Goal: Information Seeking & Learning: Learn about a topic

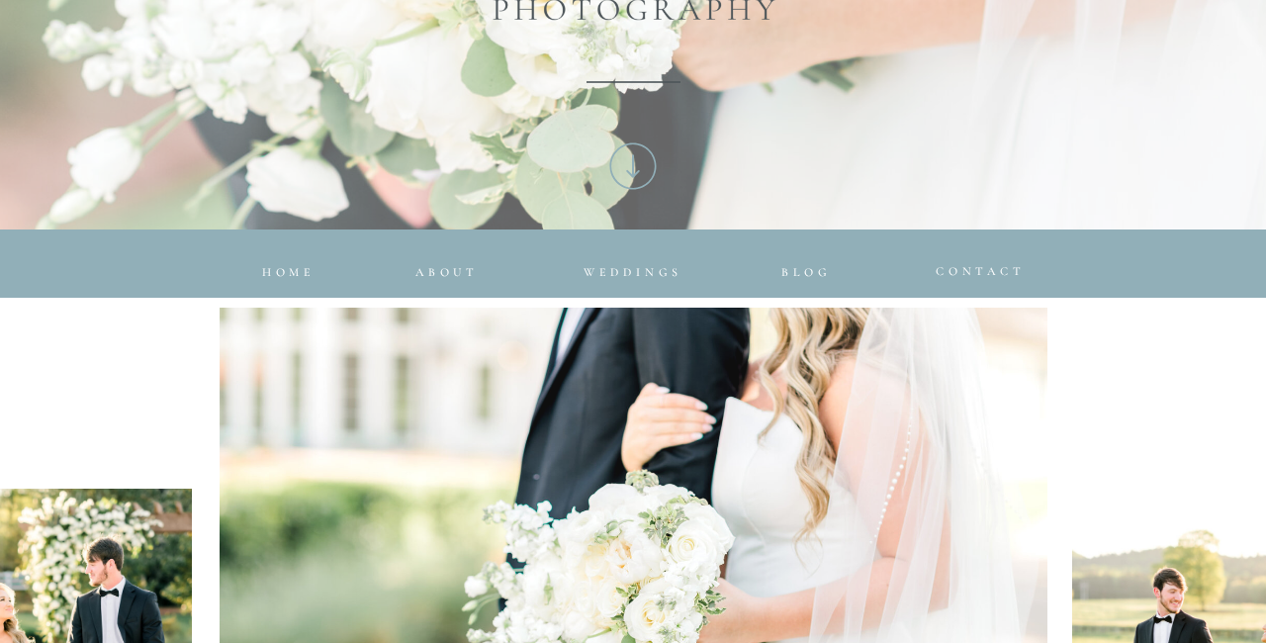
scroll to position [710, 0]
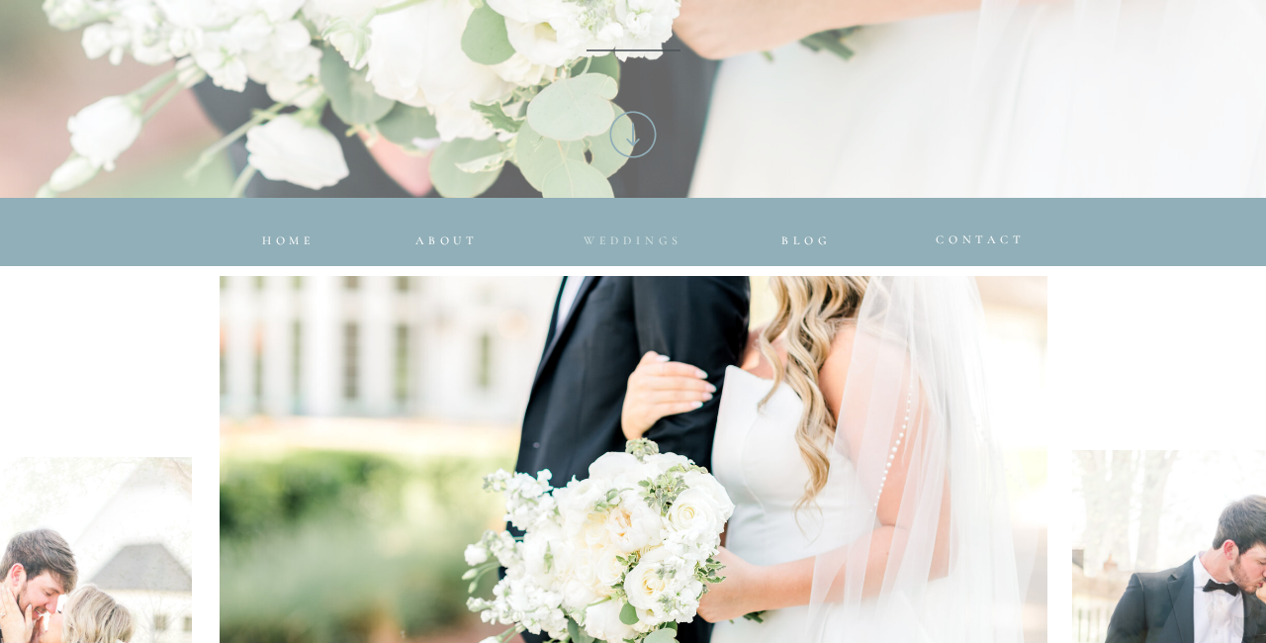
click at [648, 238] on span "Weddings" at bounding box center [633, 240] width 99 height 14
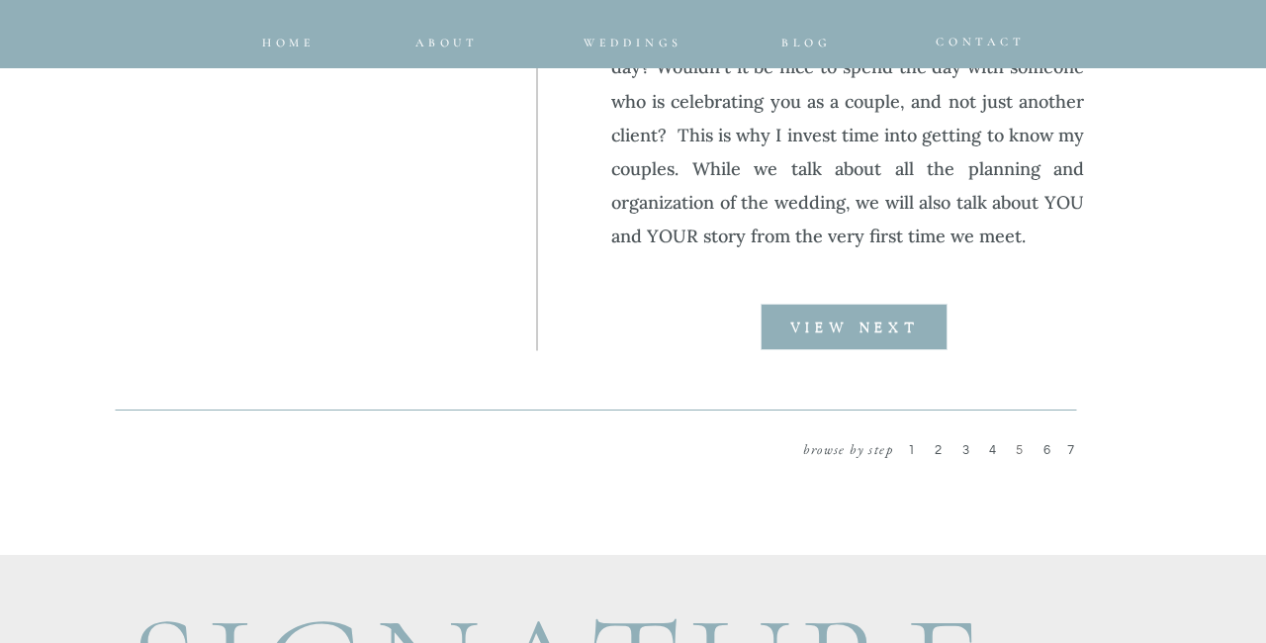
scroll to position [2705, 0]
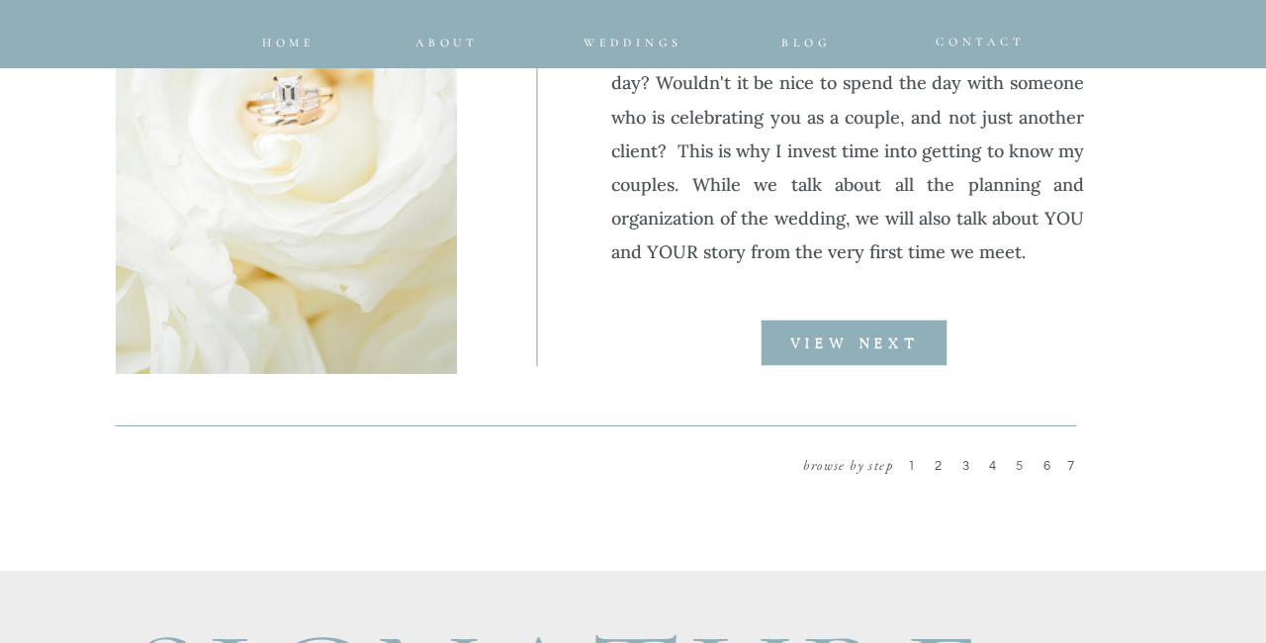
click at [778, 350] on p "VIEW NEXT" at bounding box center [855, 343] width 188 height 16
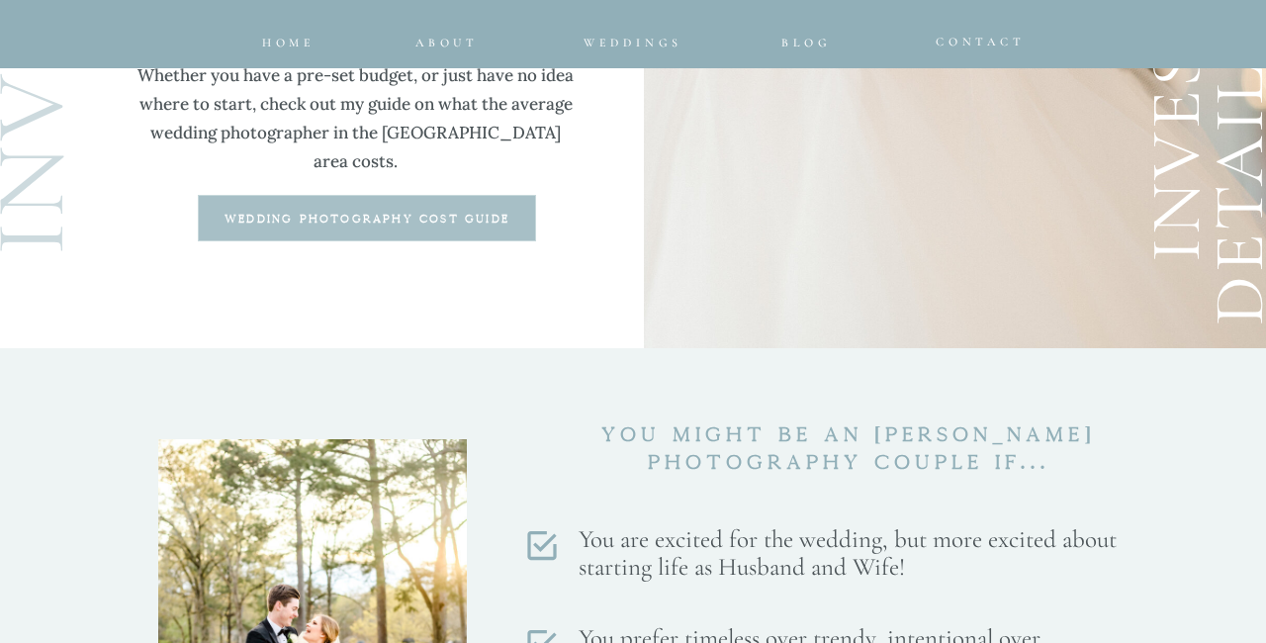
scroll to position [5514, 0]
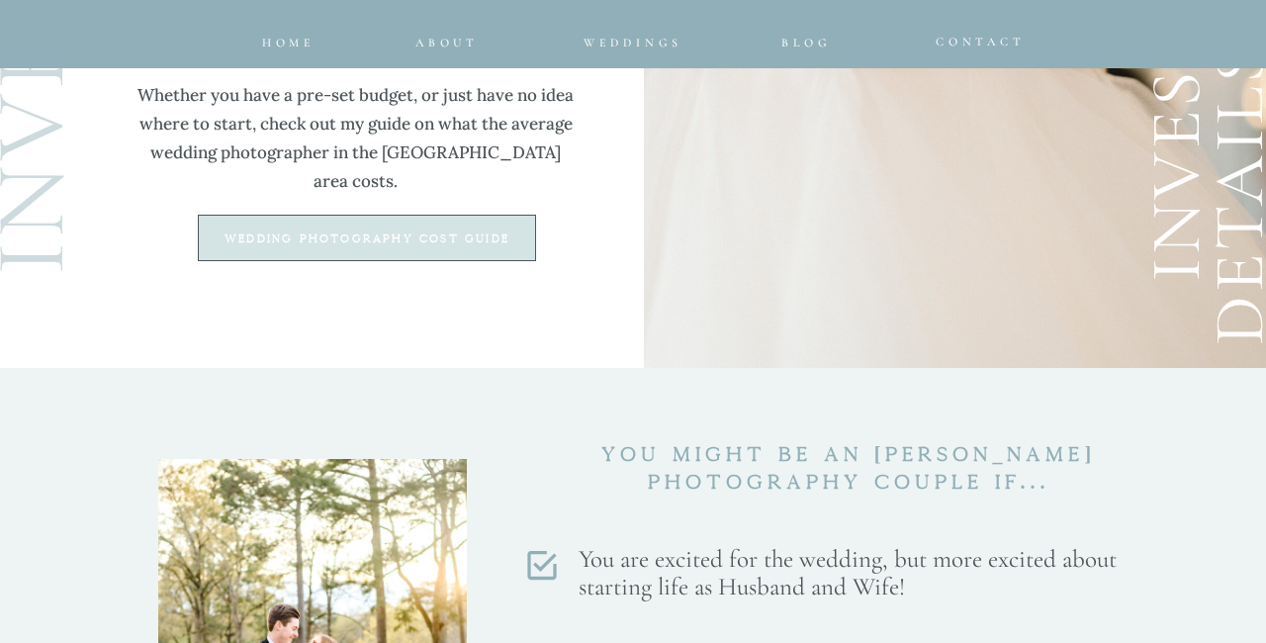
click at [500, 250] on div at bounding box center [367, 238] width 338 height 47
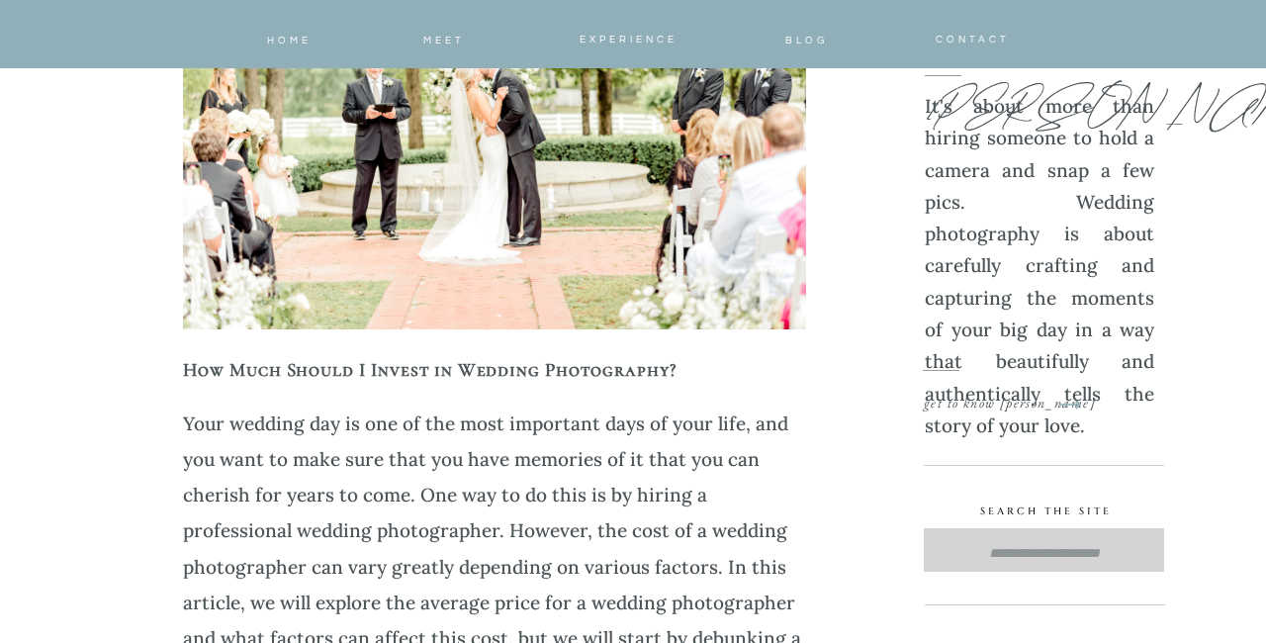
scroll to position [514, 0]
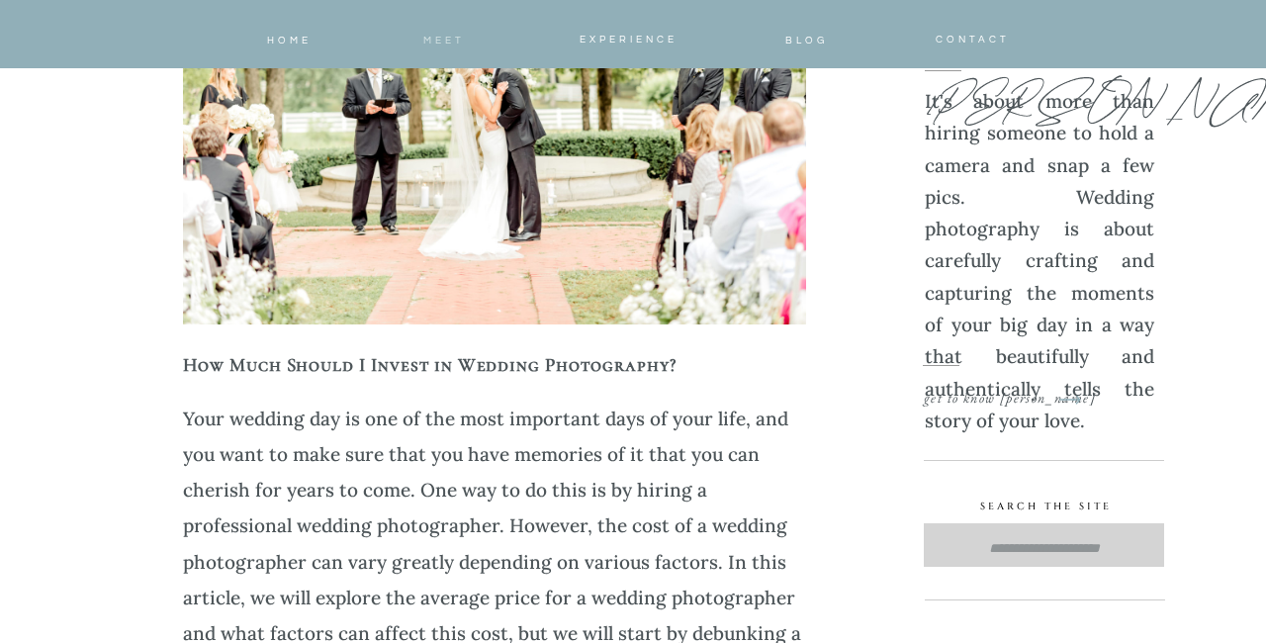
click at [447, 35] on nav "meet" at bounding box center [444, 38] width 56 height 12
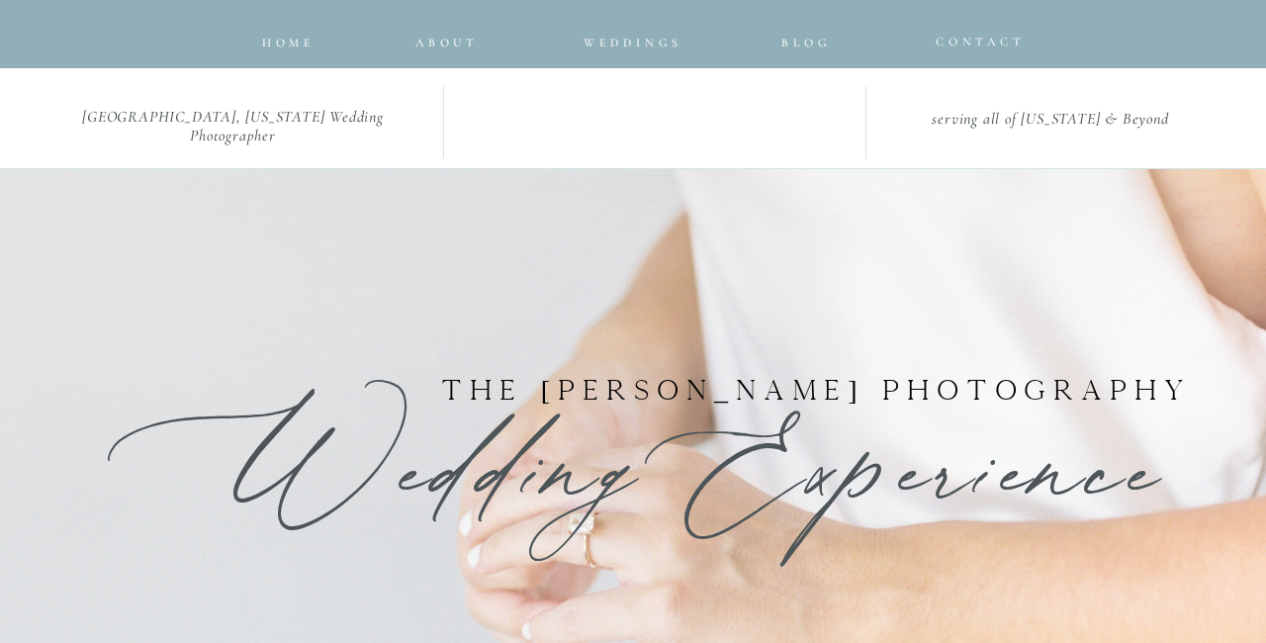
scroll to position [5514, 0]
